Goal: Information Seeking & Learning: Learn about a topic

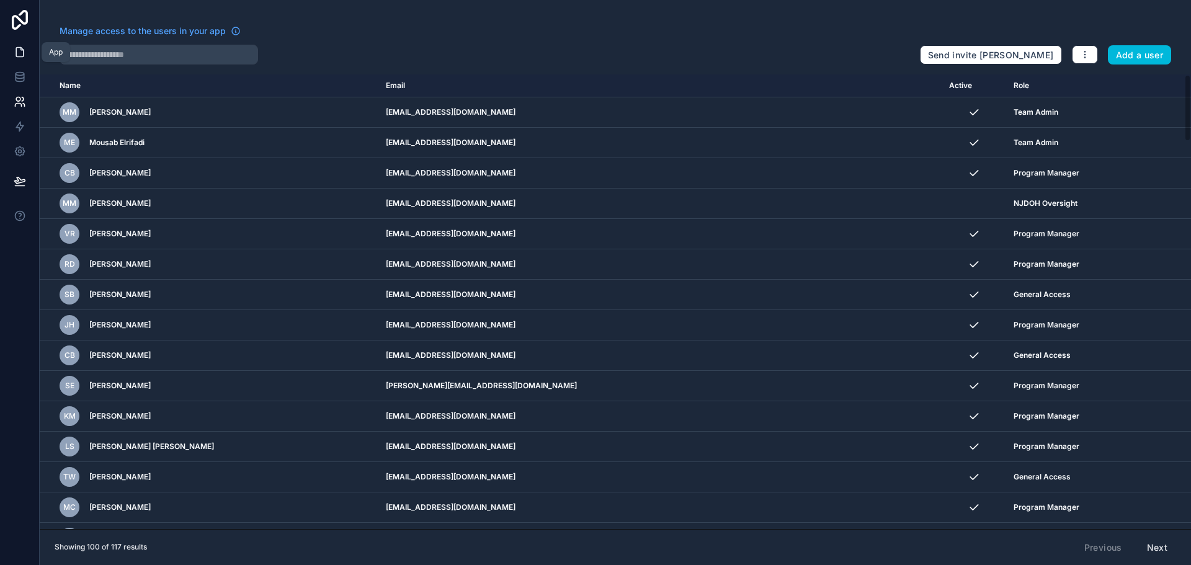
click at [14, 47] on icon at bounding box center [20, 52] width 12 height 12
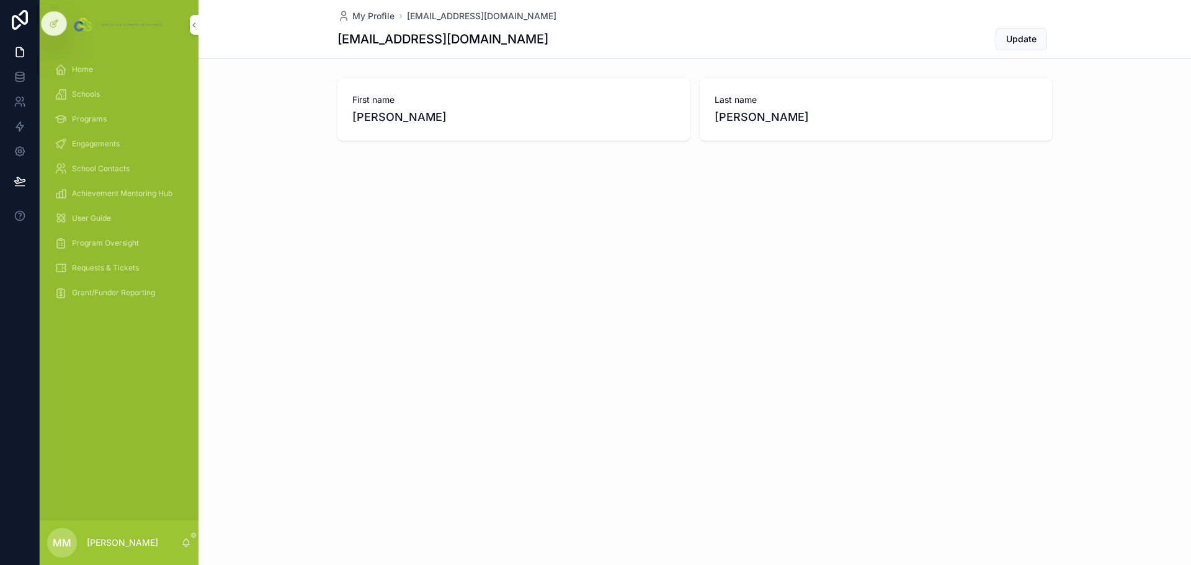
click at [74, 140] on span "Engagements" at bounding box center [96, 144] width 48 height 10
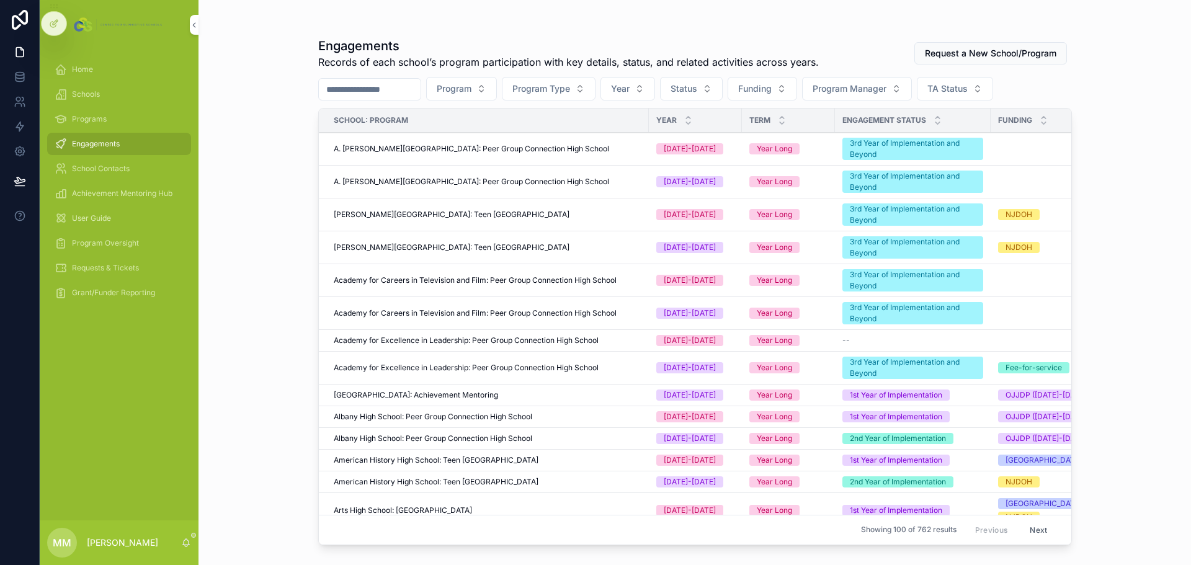
click at [108, 93] on div "Schools" at bounding box center [119, 94] width 129 height 20
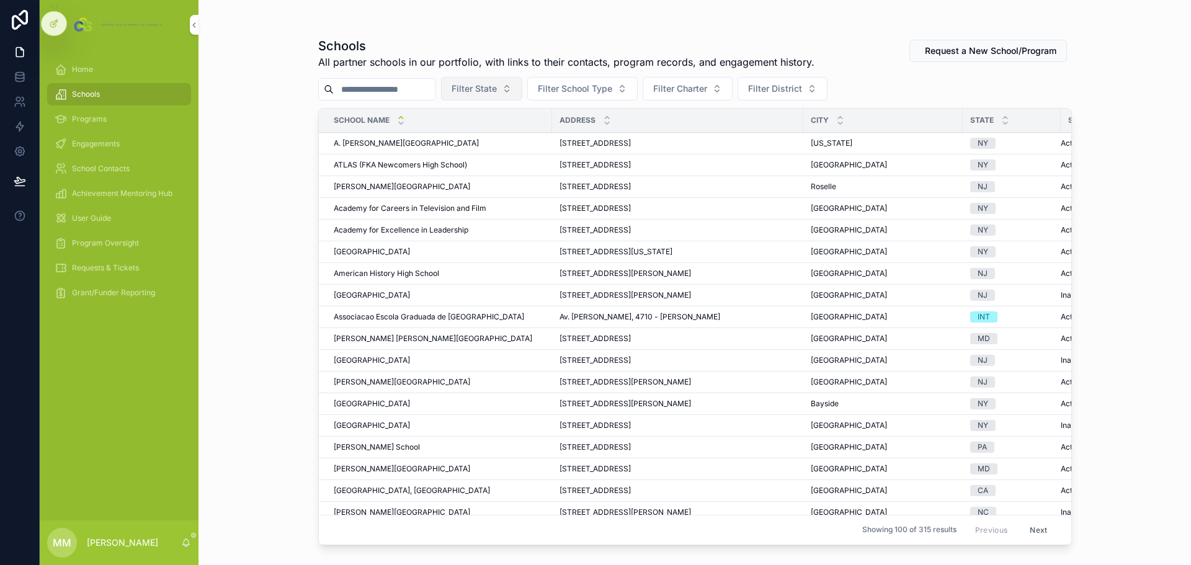
click at [522, 87] on button "Filter State" at bounding box center [481, 89] width 81 height 24
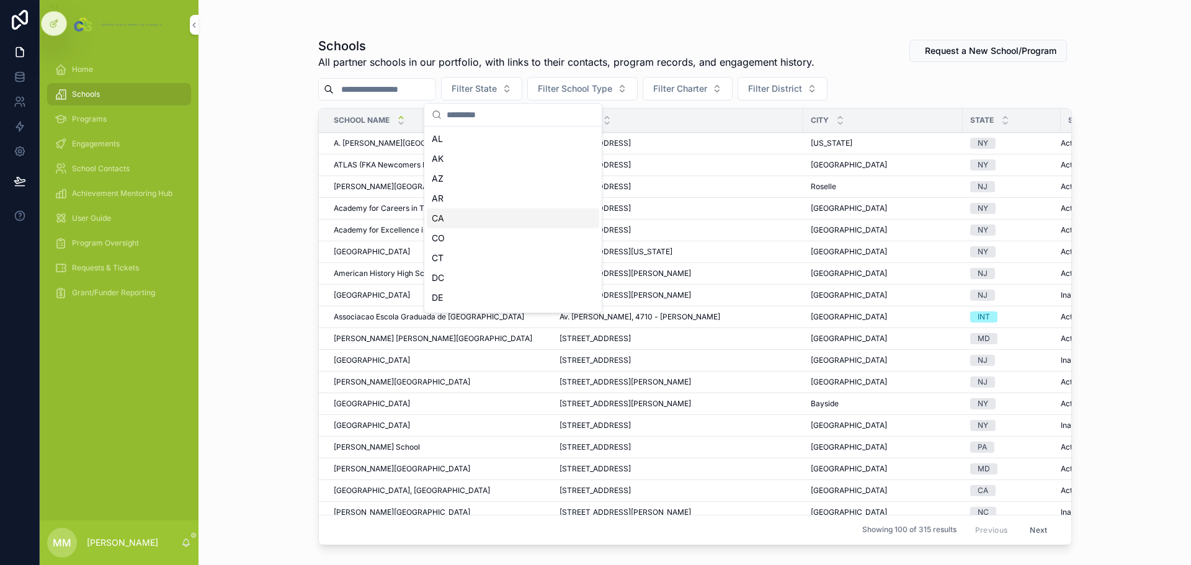
click at [439, 220] on div "CA" at bounding box center [513, 218] width 172 height 20
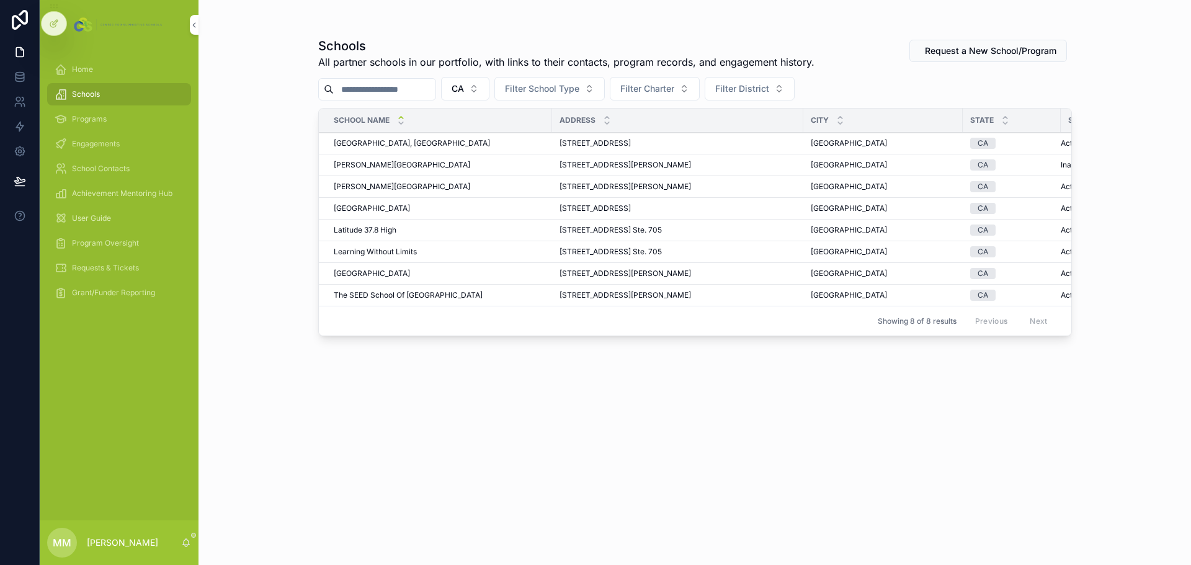
click at [398, 139] on span "Brentwood School, East Campus" at bounding box center [412, 143] width 156 height 10
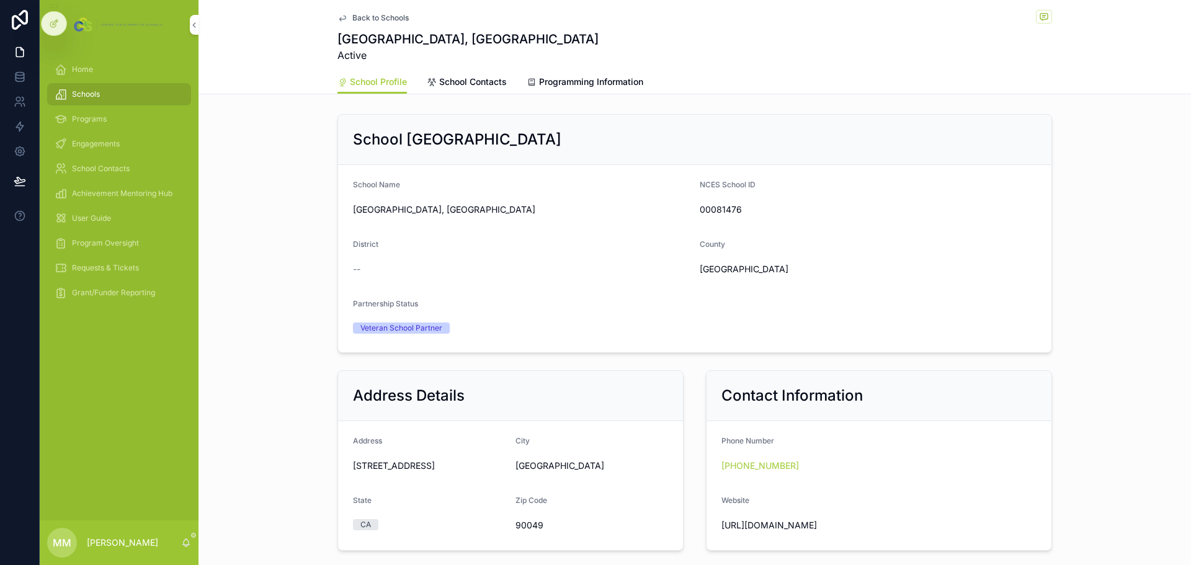
click at [574, 84] on span "Programming Information" at bounding box center [591, 82] width 104 height 12
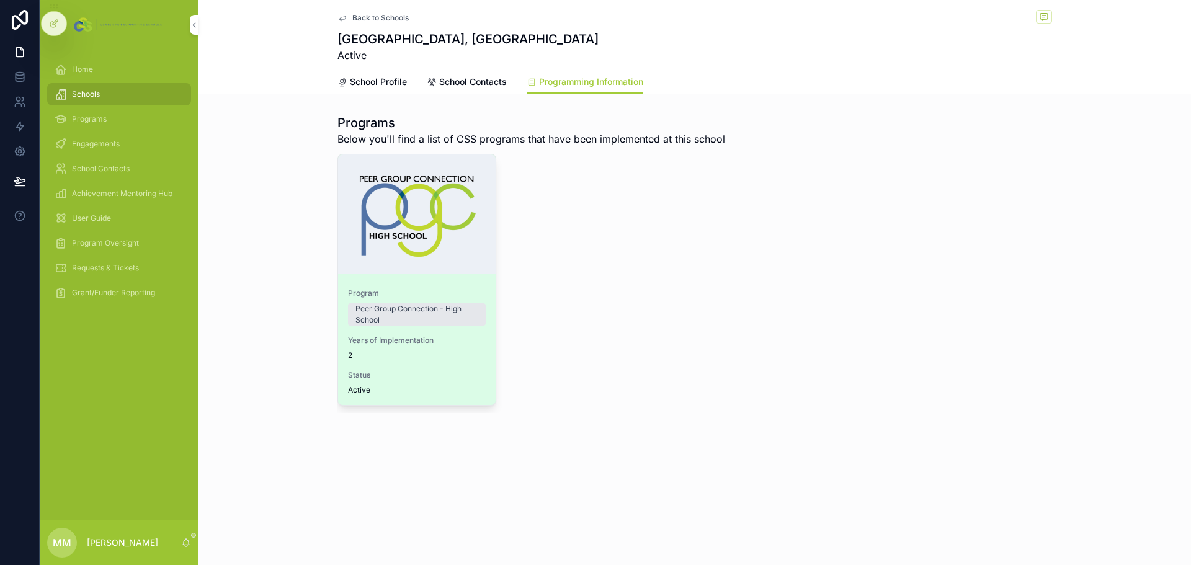
click at [464, 274] on link "Program Peer Group Connection - High School Years of Implementation 2 Status Ac…" at bounding box center [416, 280] width 159 height 252
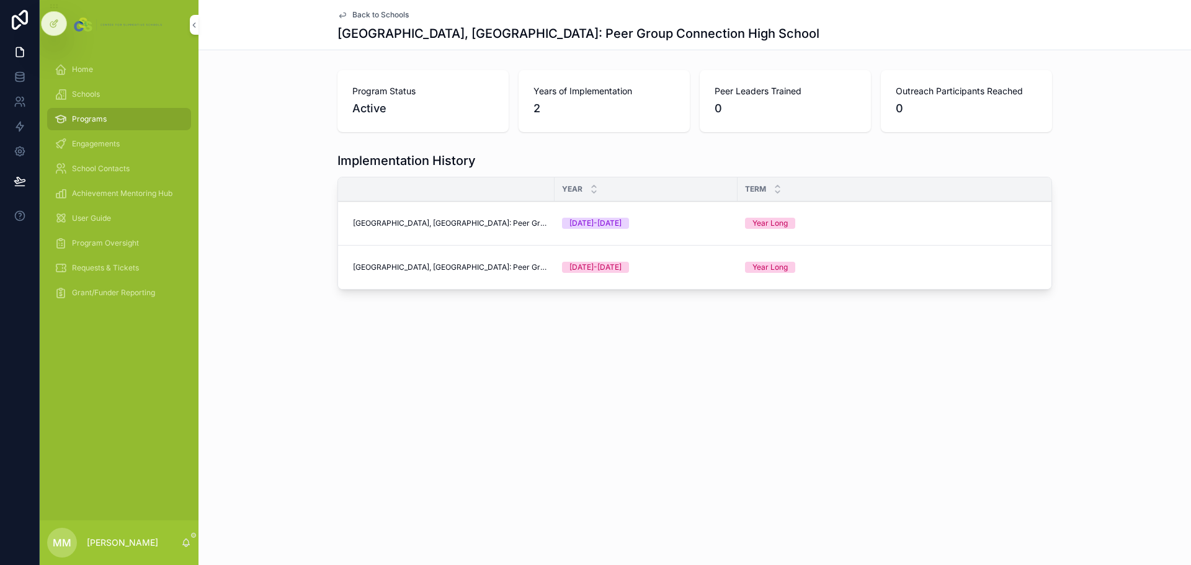
click at [450, 226] on span "Brentwood School, East Campus: Peer Group Connection High School" at bounding box center [450, 223] width 194 height 10
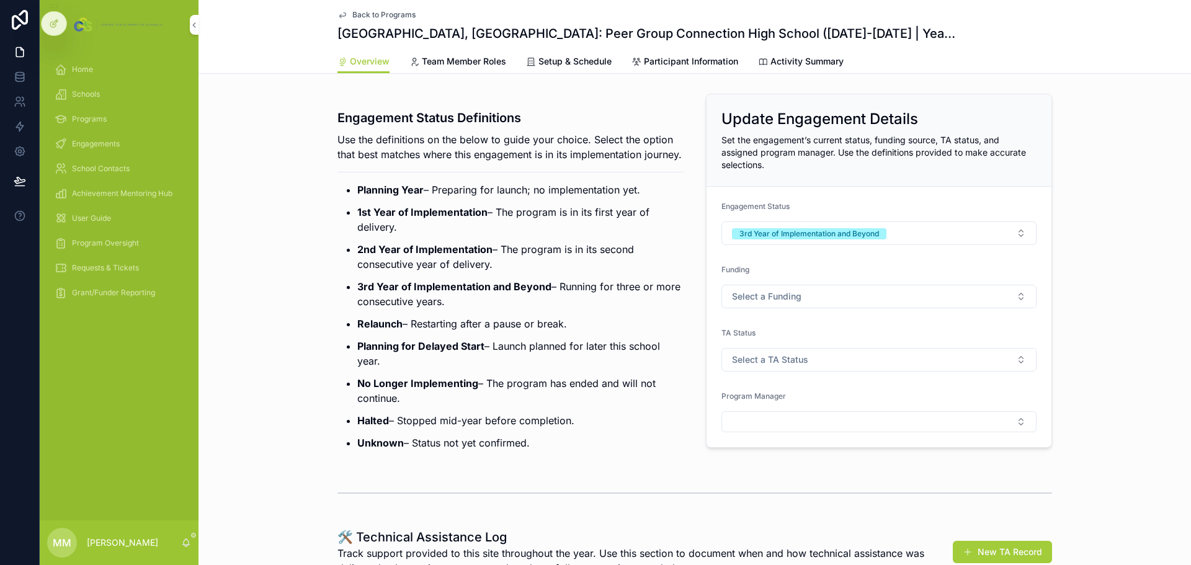
click at [90, 65] on span "Home" at bounding box center [82, 70] width 21 height 10
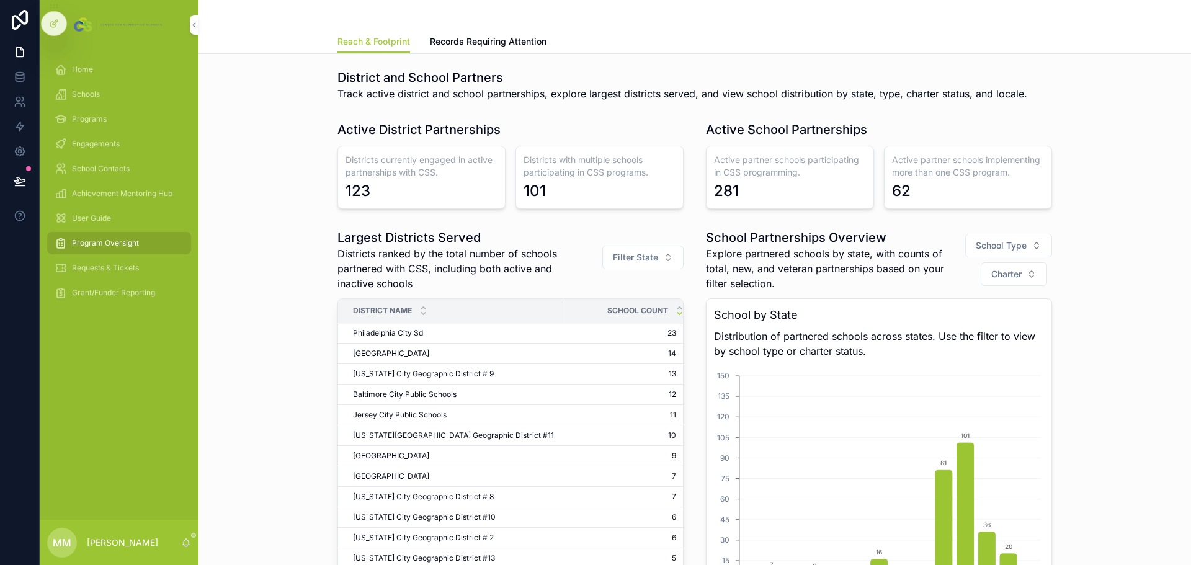
scroll to position [682, 0]
